Goal: Task Accomplishment & Management: Manage account settings

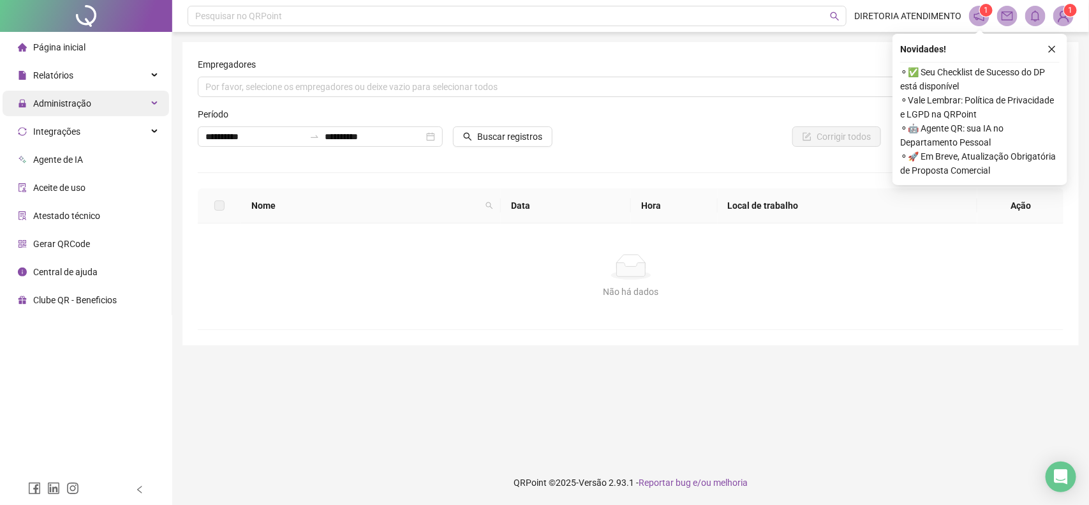
click at [151, 97] on div "Administração" at bounding box center [86, 104] width 166 height 26
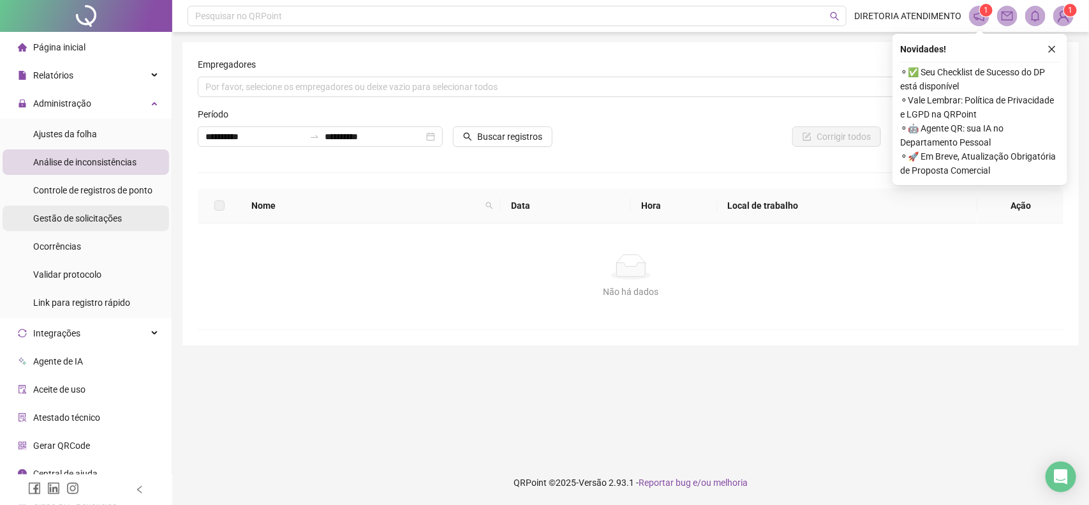
drag, startPoint x: 71, startPoint y: 219, endPoint x: 105, endPoint y: 214, distance: 34.2
click at [71, 218] on span "Gestão de solicitações" at bounding box center [77, 218] width 89 height 10
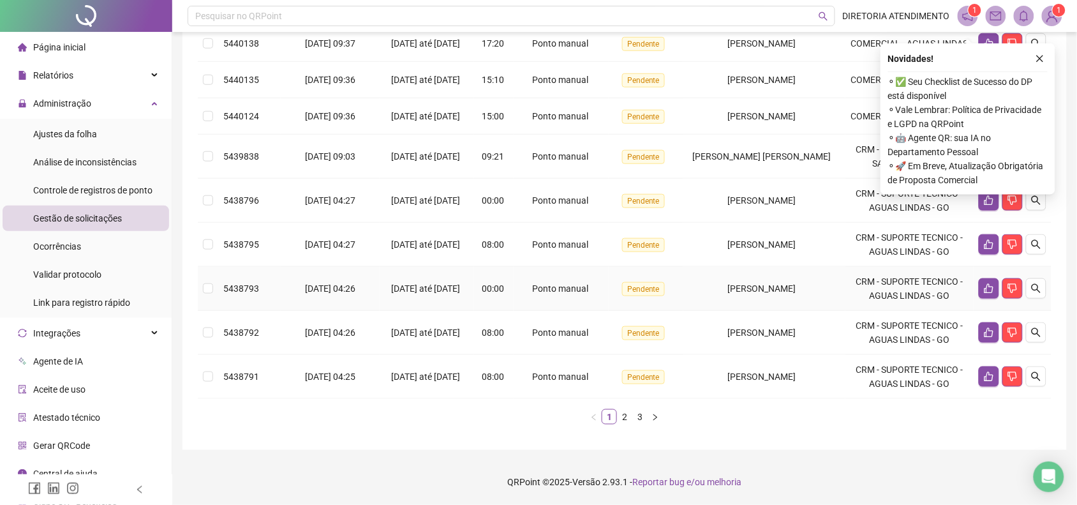
scroll to position [336, 0]
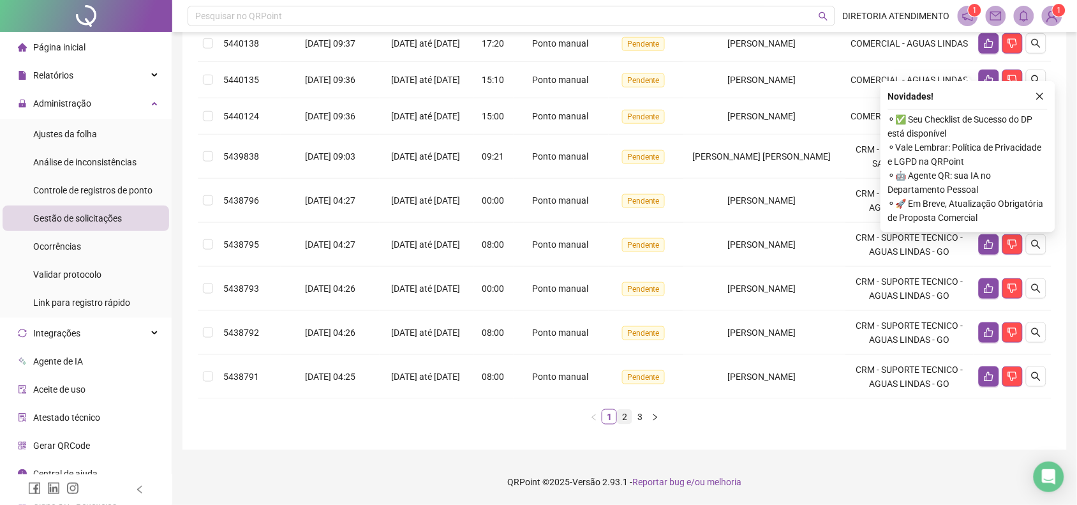
drag, startPoint x: 625, startPoint y: 418, endPoint x: 628, endPoint y: 410, distance: 8.9
click at [626, 418] on link "2" at bounding box center [624, 417] width 14 height 14
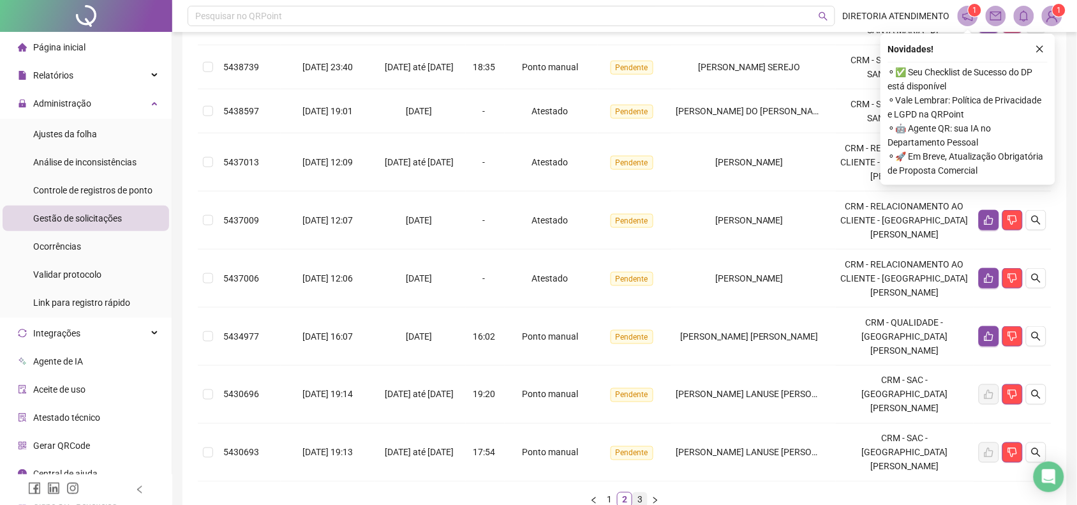
click at [638, 492] on link "3" at bounding box center [640, 499] width 14 height 14
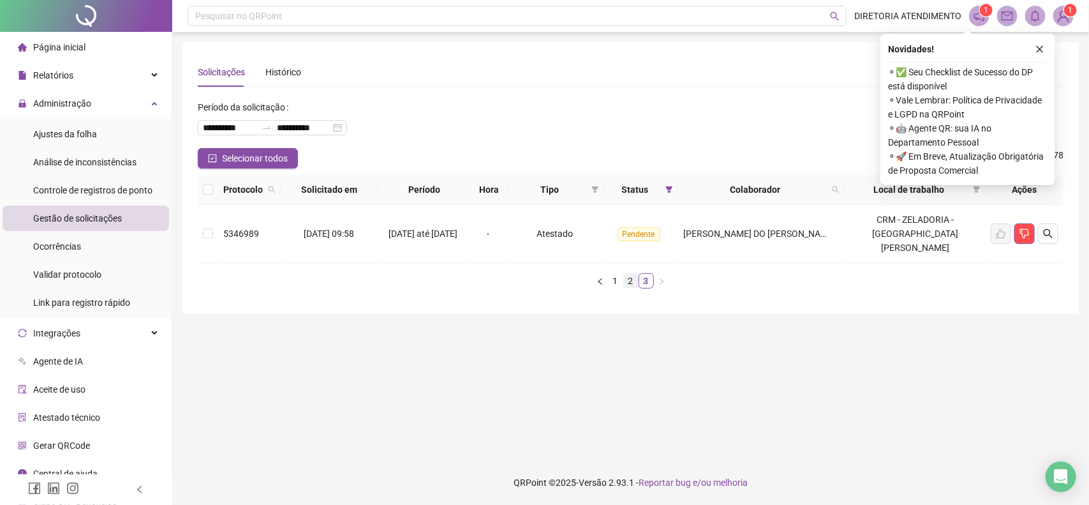
click at [630, 274] on link "2" at bounding box center [631, 281] width 14 height 14
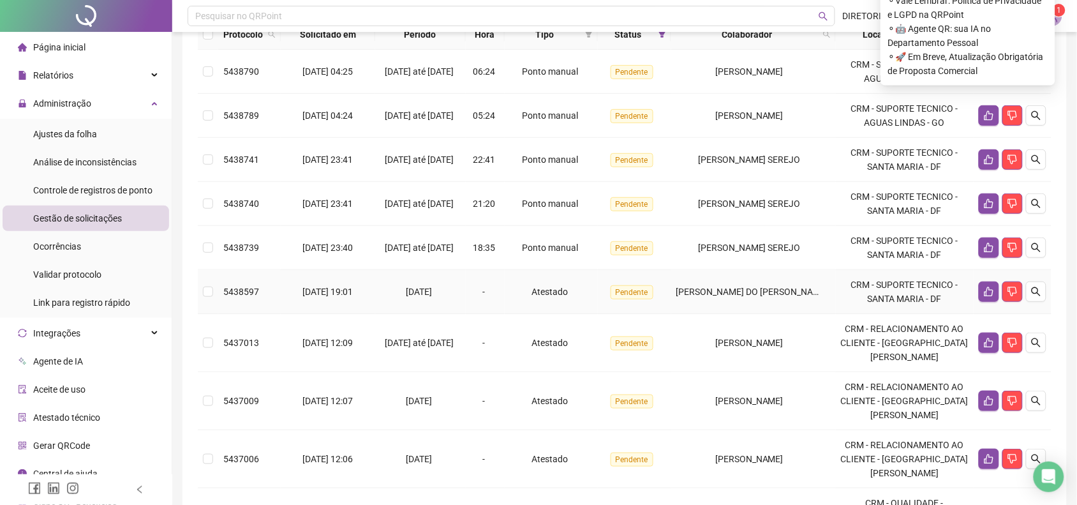
scroll to position [159, 0]
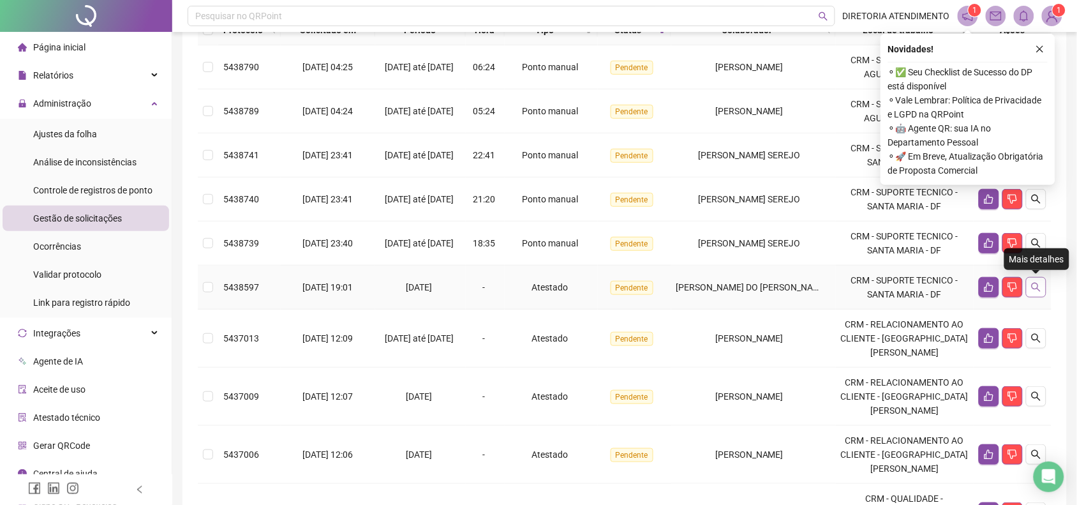
click at [1033, 282] on icon "search" at bounding box center [1036, 287] width 10 height 10
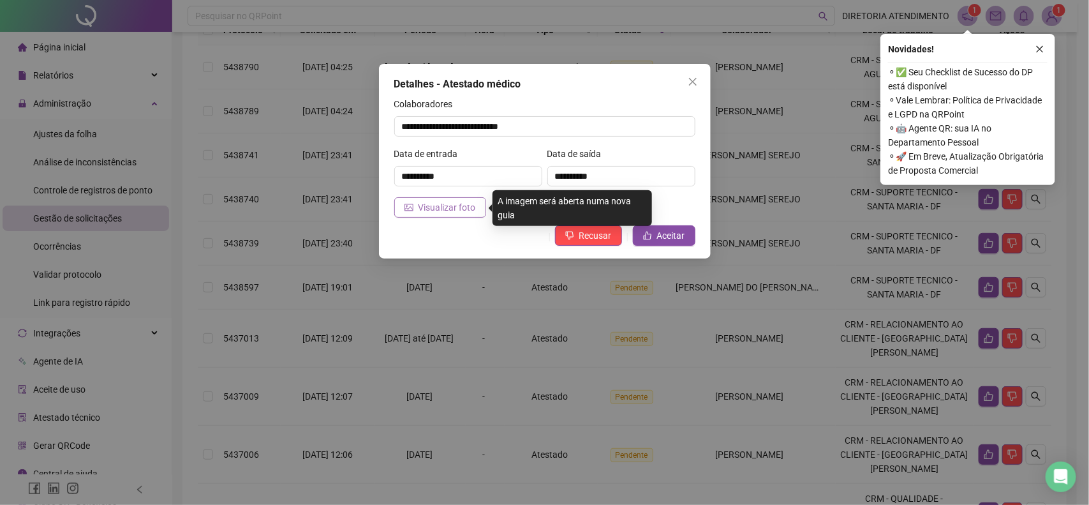
click at [417, 208] on button "Visualizar foto" at bounding box center [440, 207] width 92 height 20
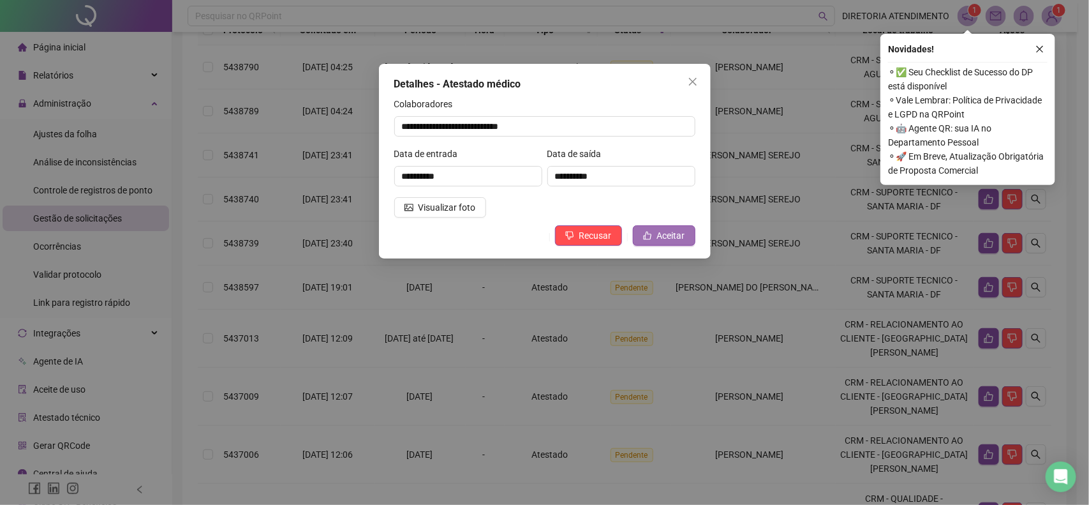
click at [668, 232] on span "Aceitar" at bounding box center [671, 235] width 28 height 14
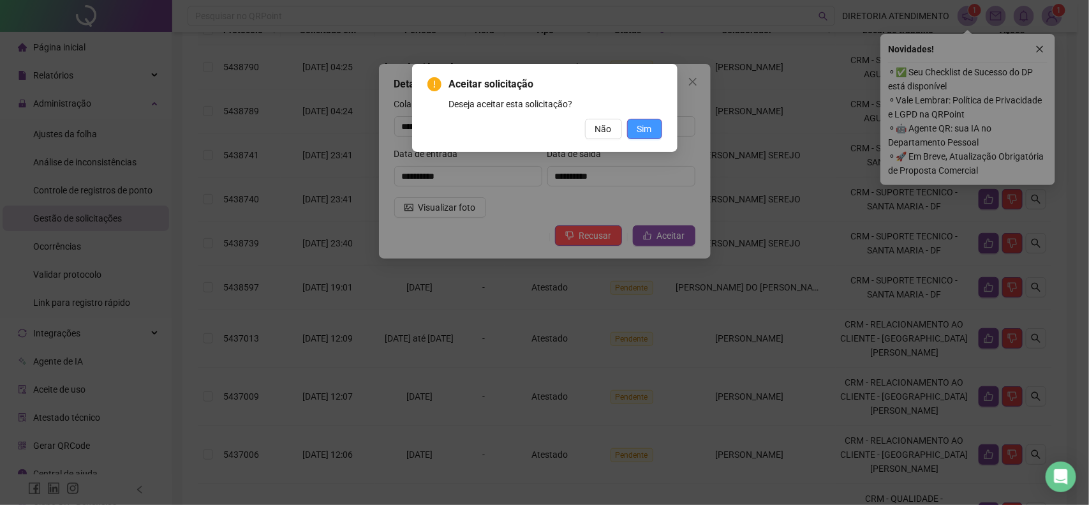
click at [651, 122] on span "Sim" at bounding box center [644, 129] width 15 height 14
